Goal: Navigation & Orientation: Find specific page/section

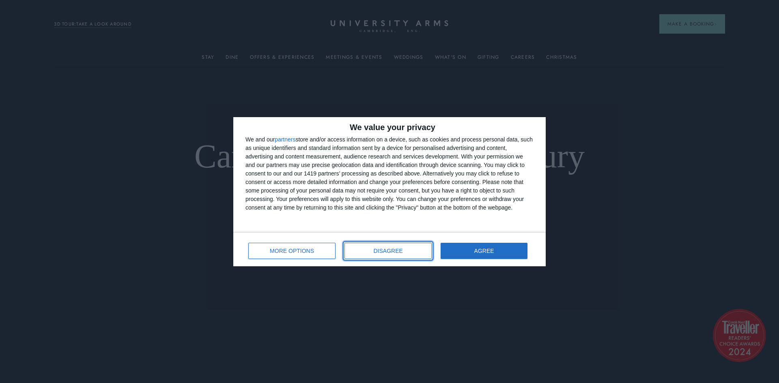
click at [366, 251] on button "DISAGREE" at bounding box center [387, 251] width 87 height 16
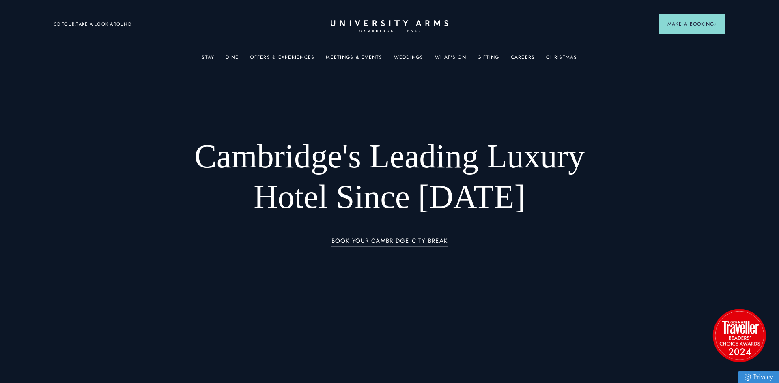
click at [100, 24] on link "3D TOUR:TAKE A LOOK AROUND" at bounding box center [92, 24] width 77 height 7
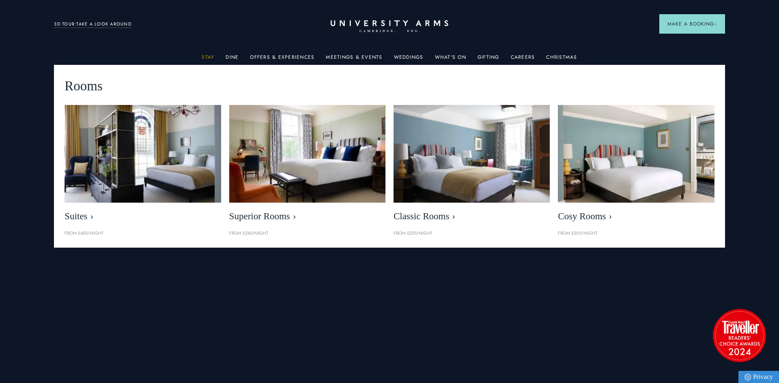
click at [208, 57] on link "Stay" at bounding box center [208, 59] width 13 height 11
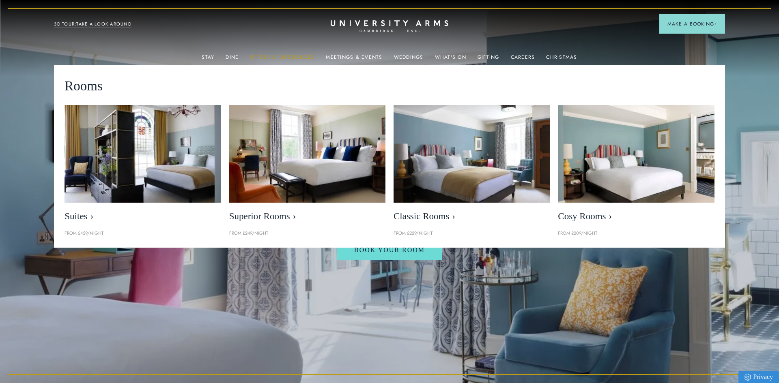
click at [282, 57] on link "Offers & Experiences" at bounding box center [282, 59] width 64 height 11
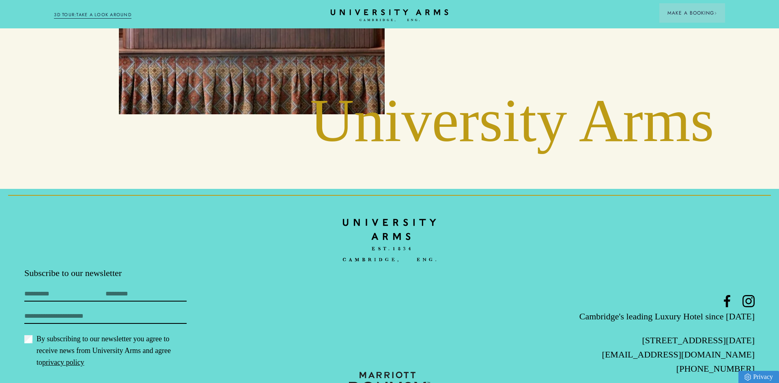
scroll to position [1678, 0]
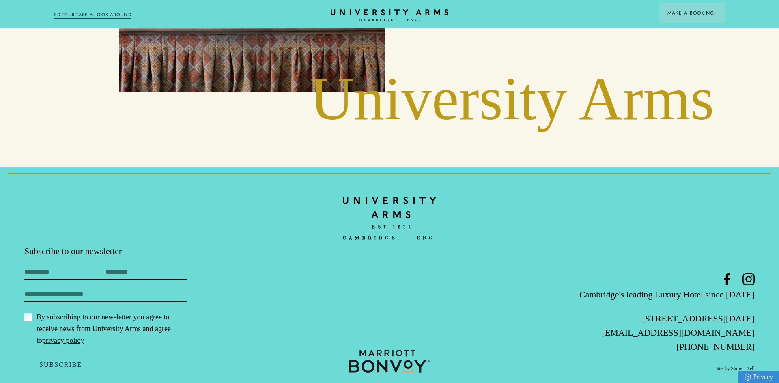
drag, startPoint x: 676, startPoint y: 301, endPoint x: 754, endPoint y: 301, distance: 78.3
click at [754, 311] on p "[STREET_ADDRESS][DATE]" at bounding box center [632, 318] width 243 height 14
copy p "[STREET_ADDRESS][DATE]"
